Goal: Information Seeking & Learning: Learn about a topic

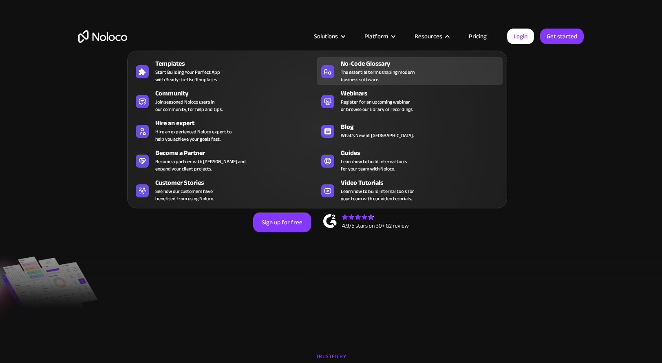
click at [398, 74] on span "The essential terms shaping modern business software." at bounding box center [378, 75] width 74 height 15
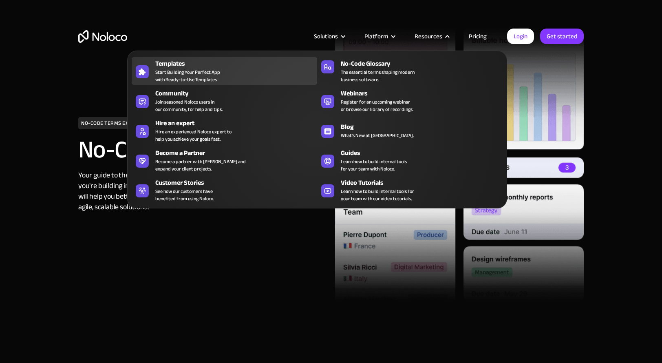
click at [204, 73] on span "Start Building Your Perfect App with Ready-to-Use Templates" at bounding box center [187, 75] width 65 height 15
